Goal: Task Accomplishment & Management: Manage account settings

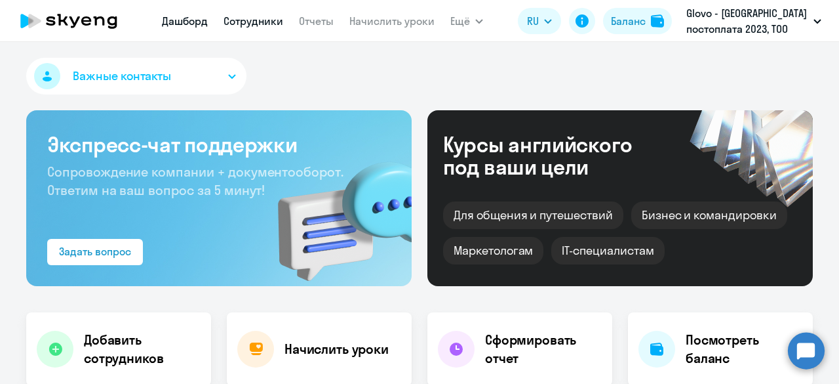
select select "30"
click at [402, 24] on link "Начислить уроки" at bounding box center [392, 20] width 85 height 13
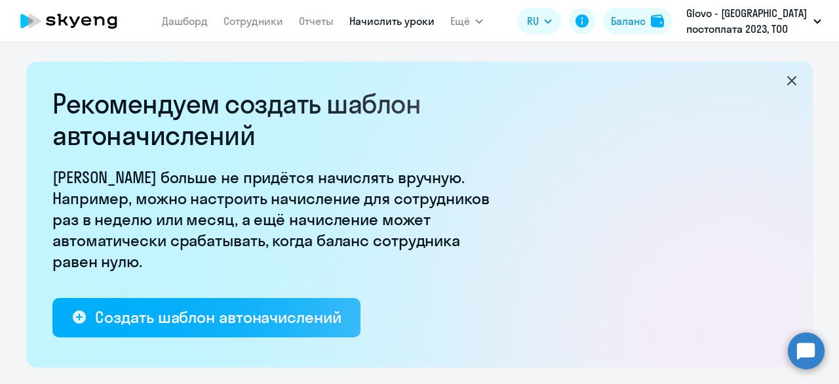
select select "10"
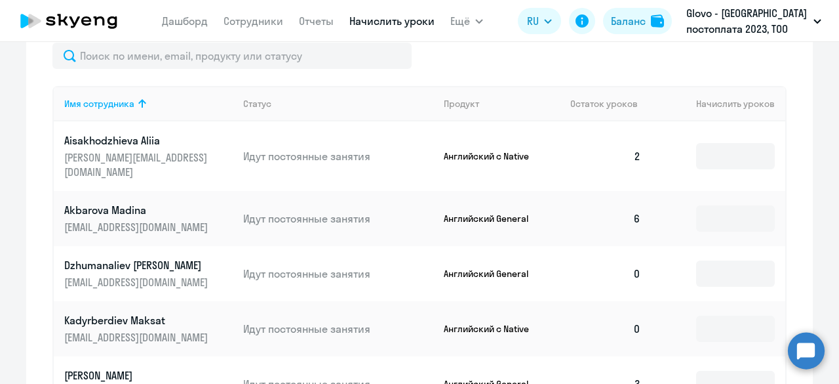
scroll to position [572, 0]
click at [707, 147] on input at bounding box center [735, 155] width 79 height 26
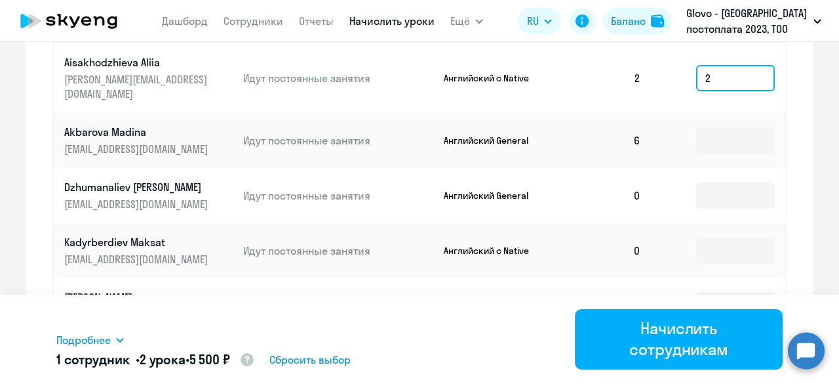
scroll to position [661, 0]
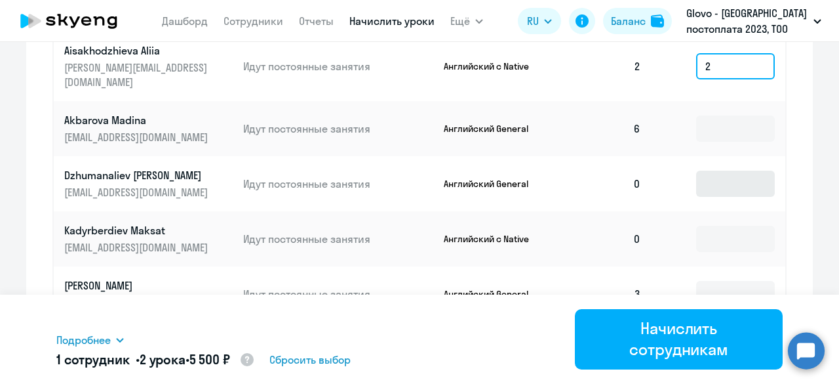
type input "2"
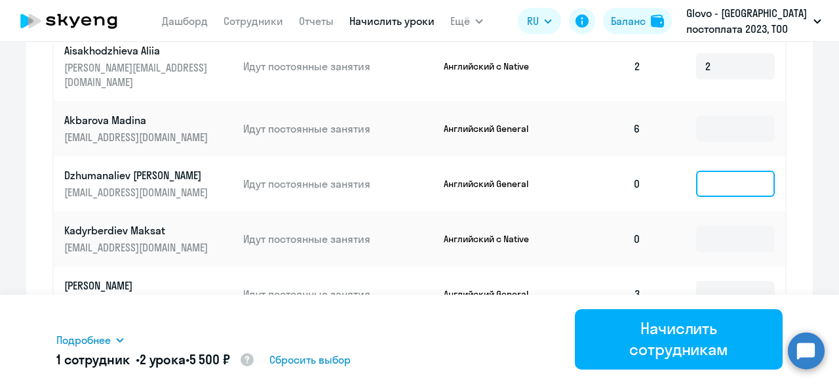
click at [722, 171] on input at bounding box center [735, 184] width 79 height 26
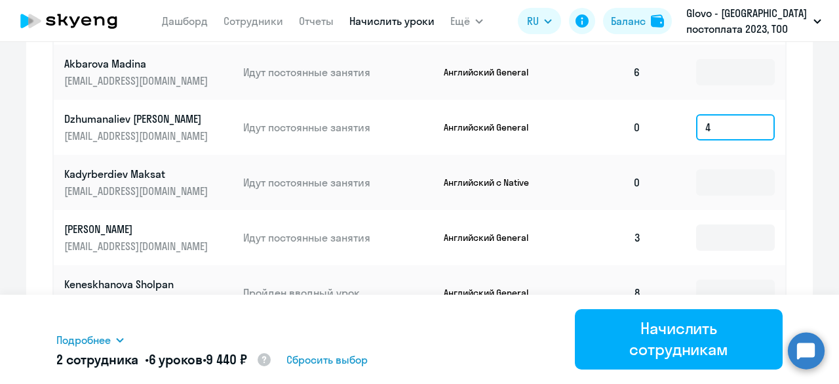
scroll to position [718, 0]
type input "4"
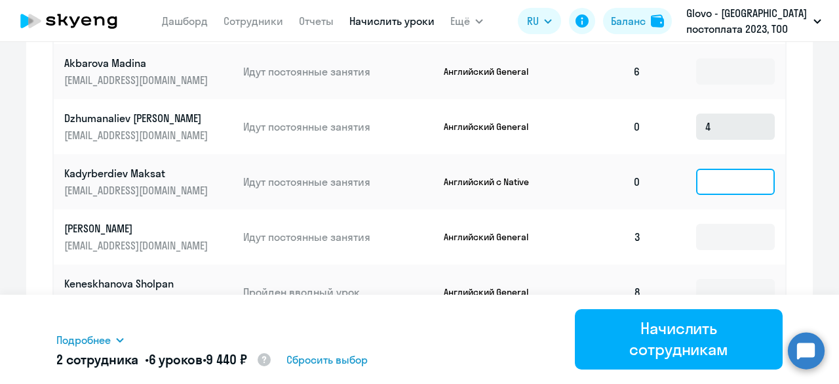
click at [722, 169] on input at bounding box center [735, 182] width 79 height 26
type input "4"
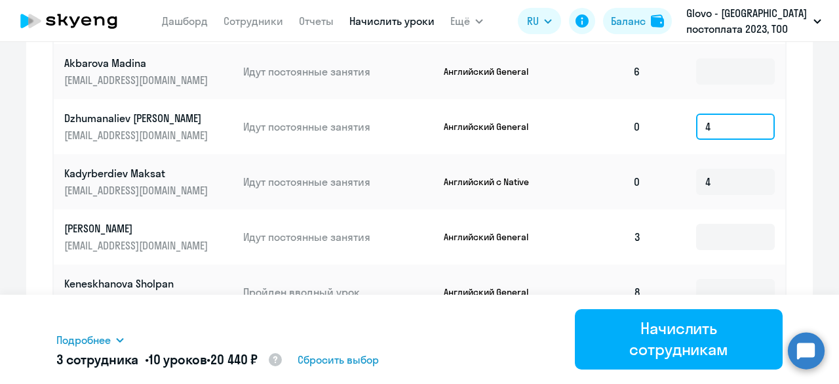
click at [728, 121] on input "4" at bounding box center [735, 126] width 79 height 26
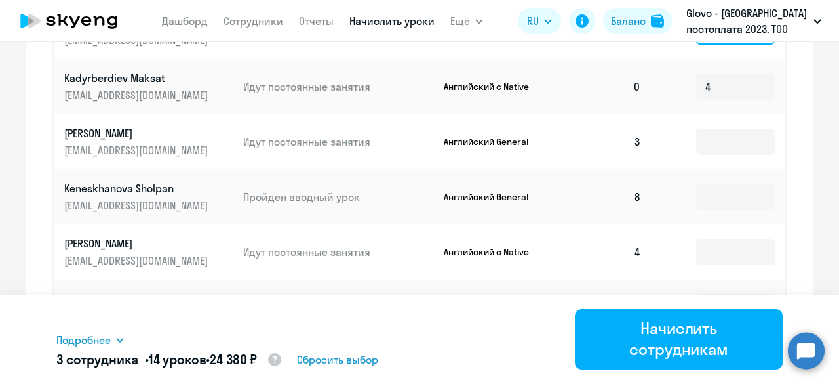
scroll to position [815, 0]
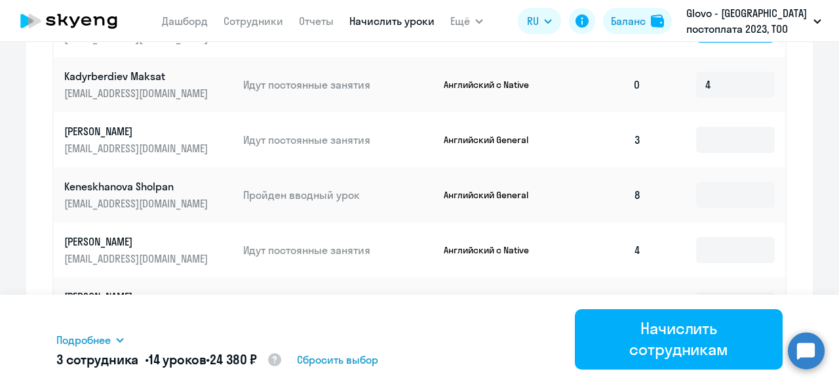
type input "8"
click at [728, 127] on input at bounding box center [735, 140] width 79 height 26
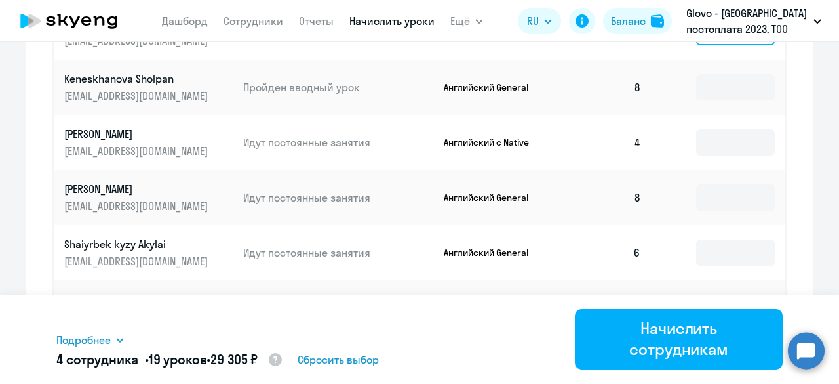
scroll to position [969, 0]
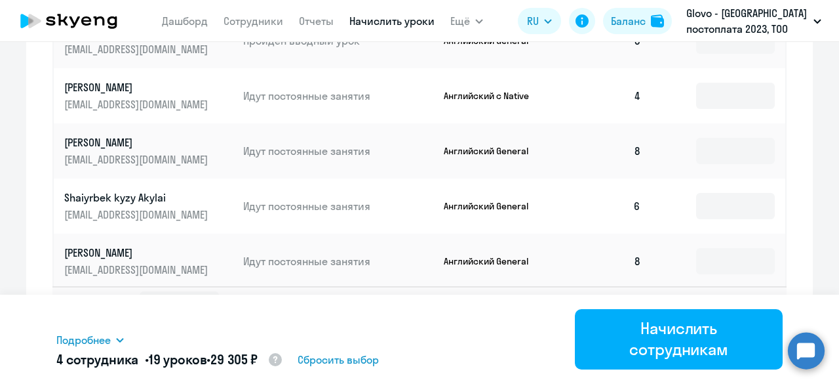
type input "5"
click at [763, 296] on svg-icon at bounding box center [763, 304] width 16 height 16
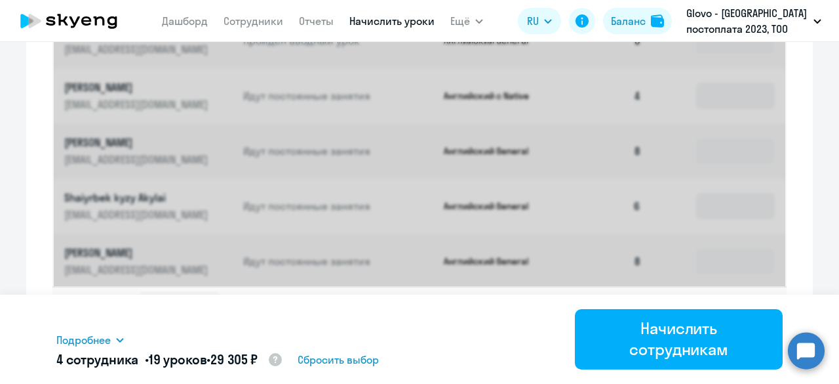
scroll to position [580, 0]
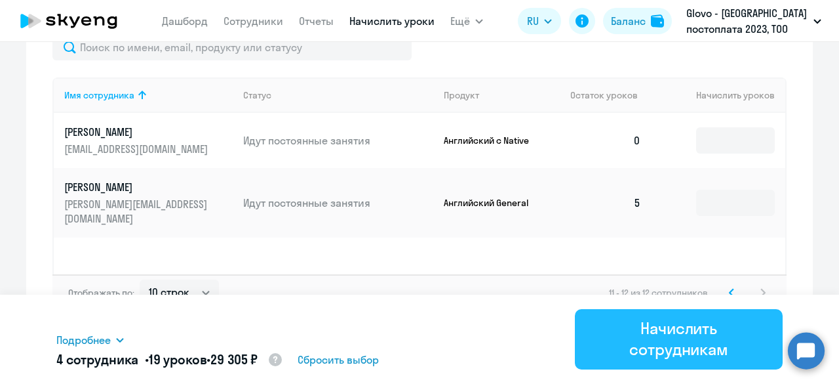
click at [727, 309] on button "Начислить сотрудникам" at bounding box center [679, 339] width 208 height 60
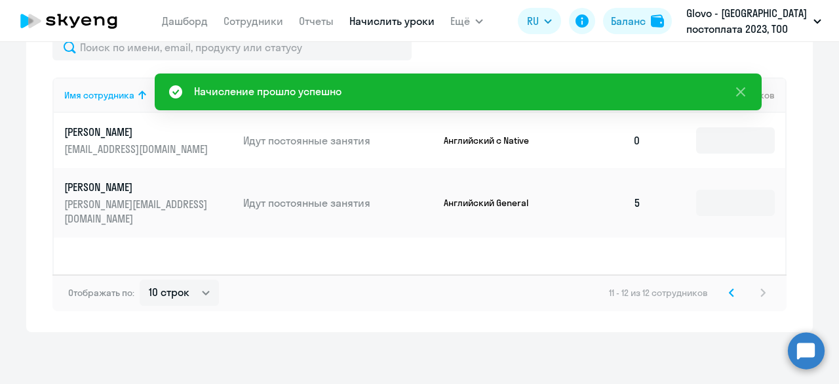
click at [401, 16] on link "Начислить уроки" at bounding box center [392, 20] width 85 height 13
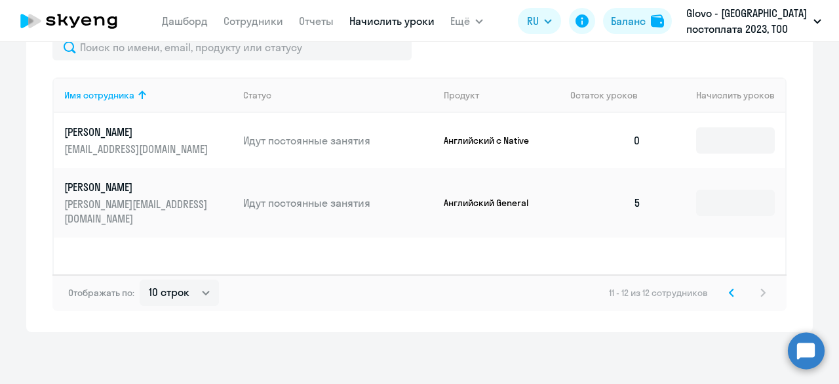
click at [728, 300] on svg-icon at bounding box center [732, 293] width 16 height 16
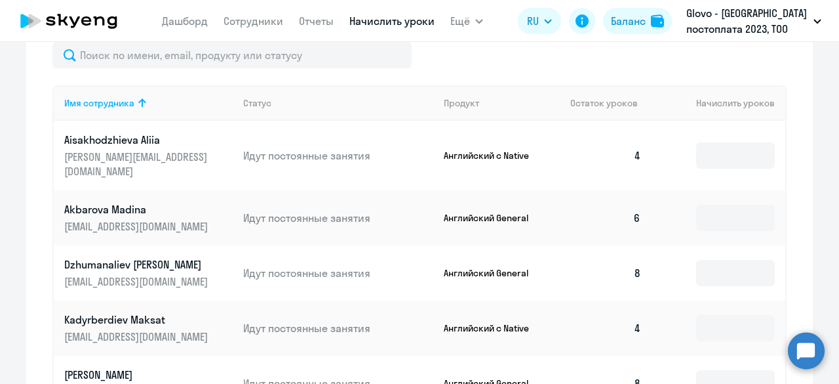
scroll to position [571, 0]
